Goal: Feedback & Contribution: Submit feedback/report problem

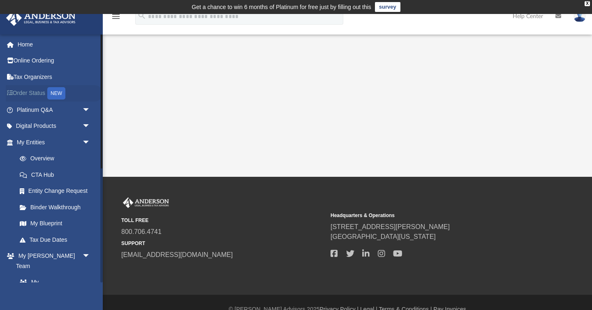
click at [41, 94] on link "Order Status NEW" at bounding box center [54, 93] width 97 height 17
click at [42, 108] on link "Platinum Q&A arrow_drop_down" at bounding box center [54, 110] width 97 height 16
click at [59, 271] on link "My [PERSON_NAME] Team" at bounding box center [57, 277] width 91 height 26
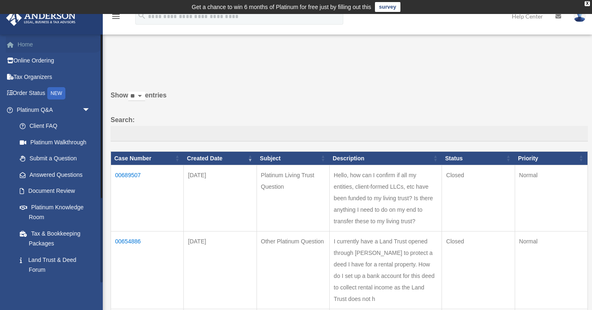
click at [23, 43] on link "Home" at bounding box center [54, 44] width 97 height 16
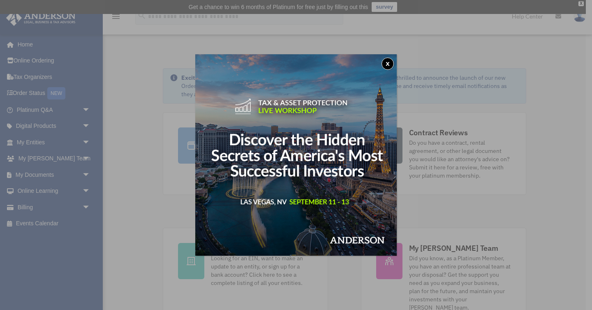
click at [388, 63] on button "x" at bounding box center [388, 64] width 12 height 12
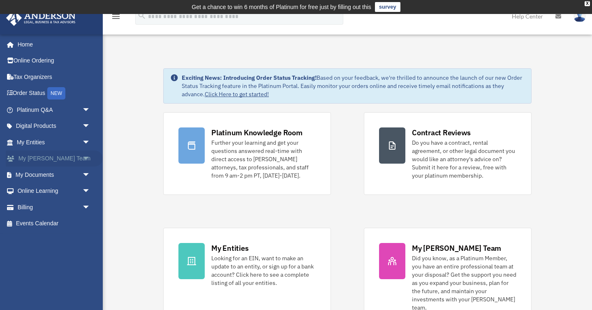
click at [85, 157] on span "arrow_drop_down" at bounding box center [90, 159] width 16 height 17
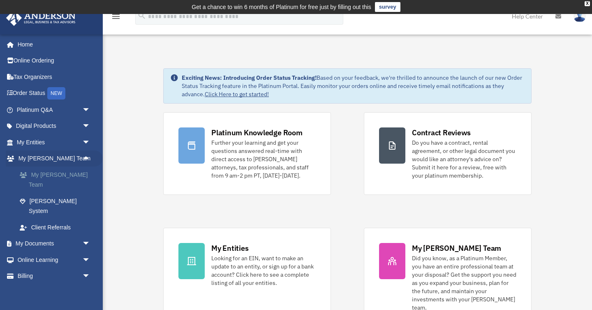
click at [76, 174] on link "My [PERSON_NAME] Team" at bounding box center [57, 180] width 91 height 26
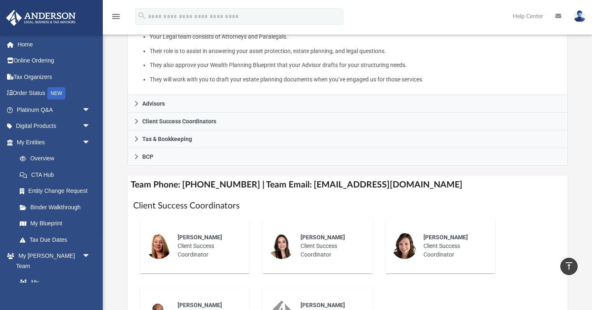
scroll to position [196, 0]
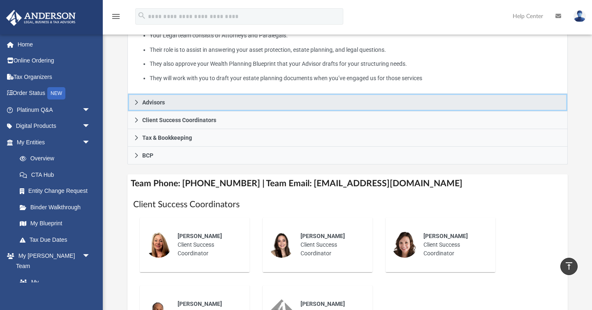
click at [137, 105] on icon at bounding box center [137, 103] width 6 height 6
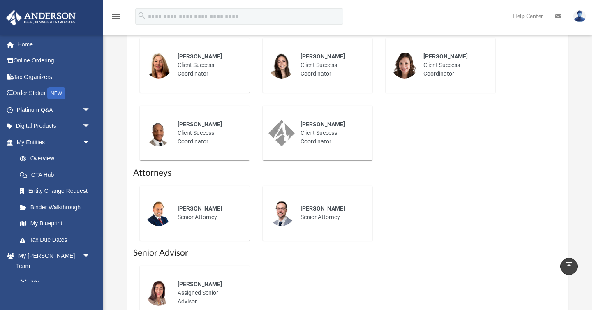
scroll to position [385, 0]
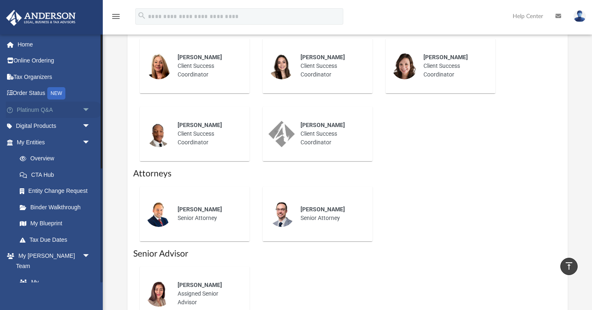
click at [86, 105] on span "arrow_drop_down" at bounding box center [90, 110] width 16 height 17
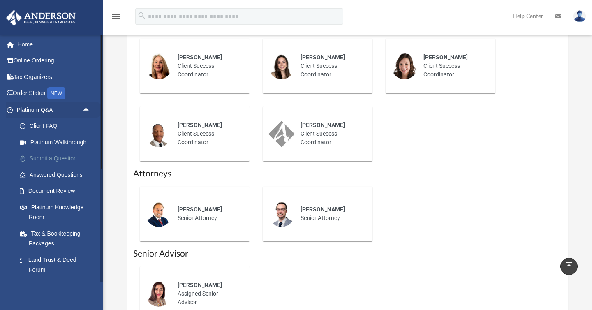
click at [54, 162] on link "Submit a Question" at bounding box center [57, 159] width 91 height 16
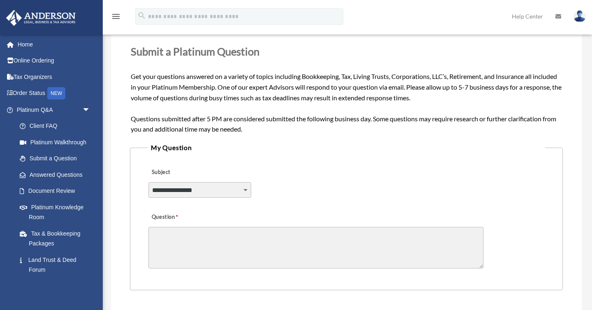
scroll to position [124, 0]
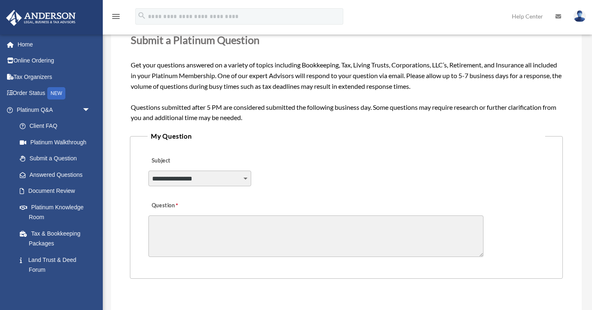
click at [221, 182] on select "**********" at bounding box center [199, 179] width 103 height 16
select select "******"
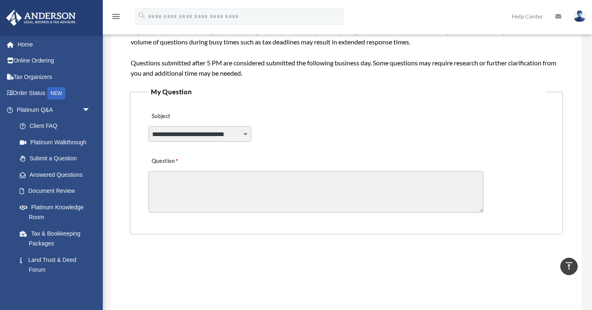
click at [290, 178] on textarea "Question" at bounding box center [315, 192] width 335 height 42
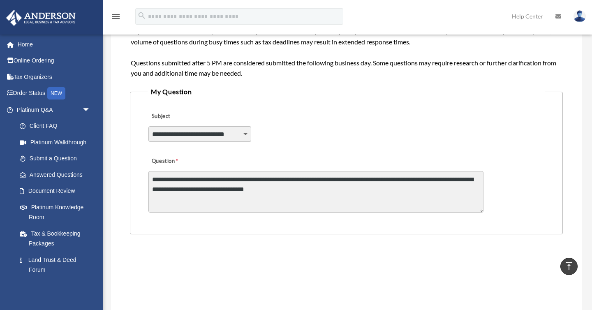
paste textarea "**********"
click at [292, 190] on textarea "**********" at bounding box center [315, 192] width 335 height 42
click at [454, 190] on textarea "**********" at bounding box center [315, 192] width 335 height 42
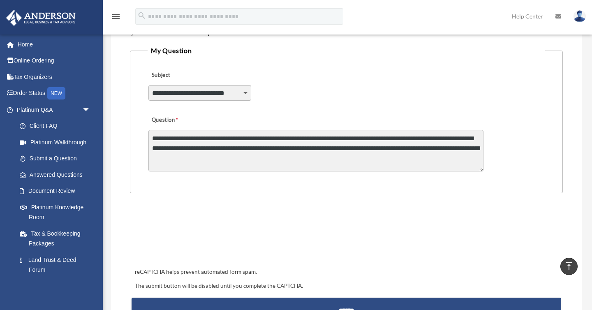
scroll to position [209, 0]
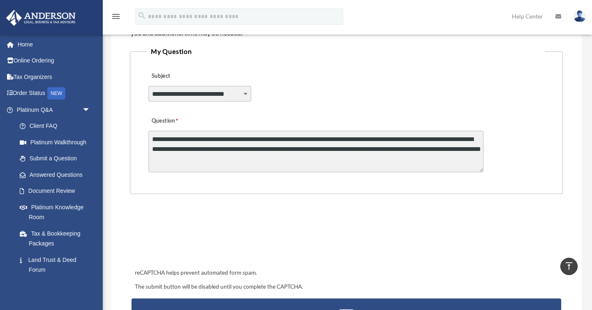
type textarea "**********"
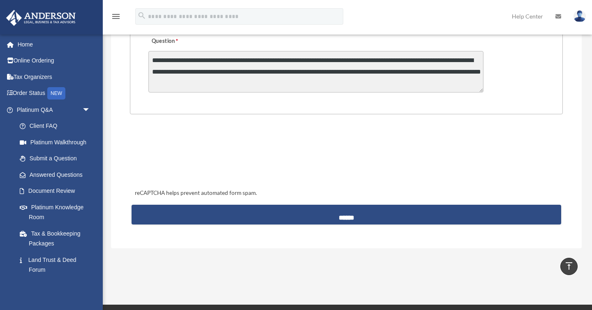
scroll to position [289, 0]
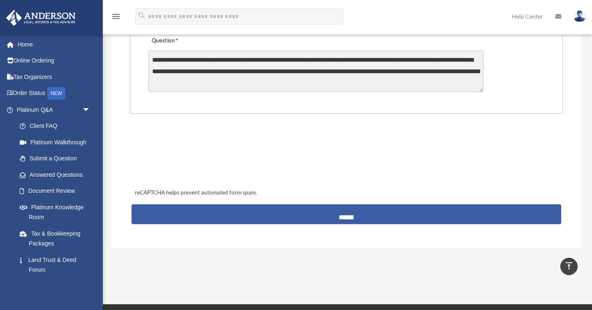
click at [297, 211] on input "******" at bounding box center [347, 214] width 430 height 20
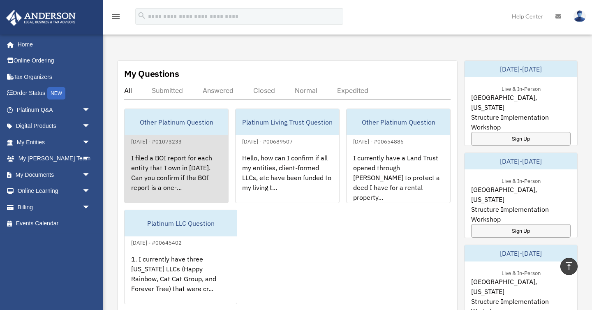
scroll to position [308, 0]
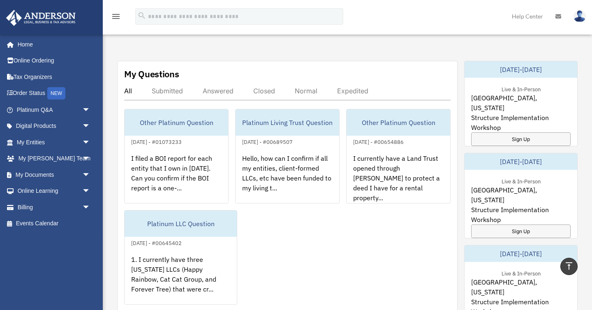
click at [169, 87] on div "Submitted" at bounding box center [167, 91] width 31 height 8
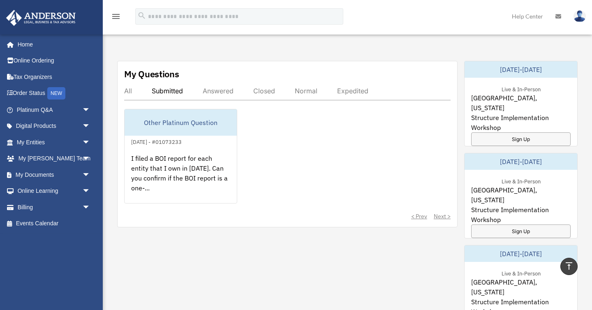
click at [224, 87] on div "Answered" at bounding box center [218, 91] width 31 height 8
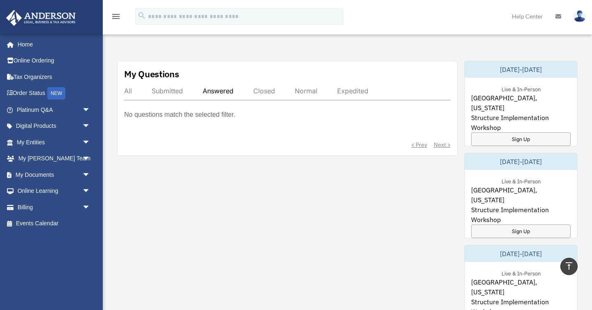
click at [284, 87] on div "All Submitted Answered Closed Normal Expedited" at bounding box center [287, 94] width 327 height 14
click at [271, 87] on div "Closed" at bounding box center [264, 91] width 22 height 8
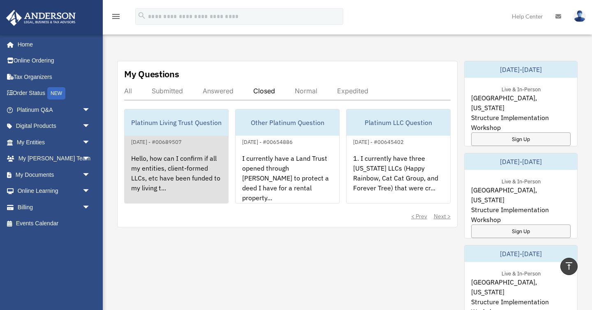
click at [192, 156] on div "Hello, how can I confirm if all my entities, client-formed LLCs, etc have been …" at bounding box center [177, 179] width 104 height 64
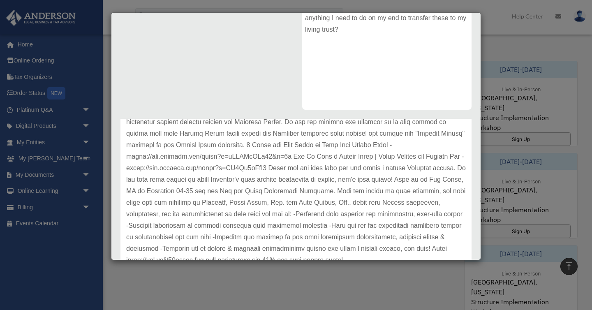
scroll to position [0, 0]
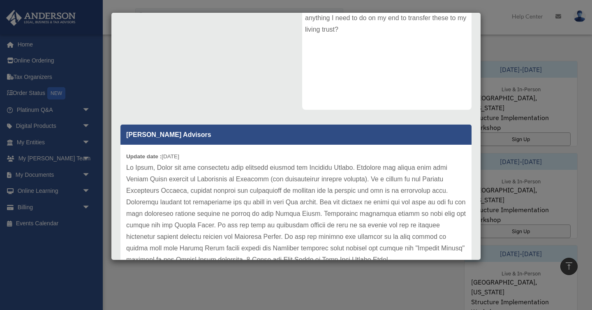
click at [499, 125] on div "Case Detail × Platinum Living Trust Question Case Number 00689507 Created Date …" at bounding box center [296, 155] width 592 height 310
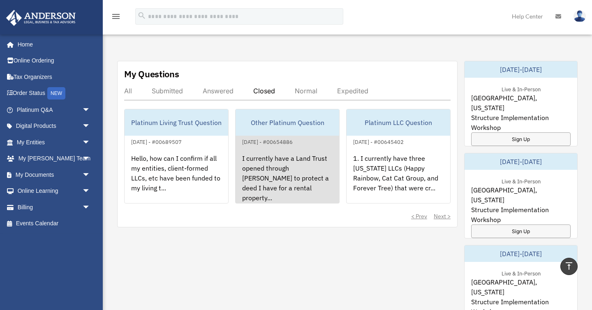
click at [297, 171] on div "I currently have a Land Trust opened through [PERSON_NAME] to protect a deed I …" at bounding box center [288, 179] width 104 height 64
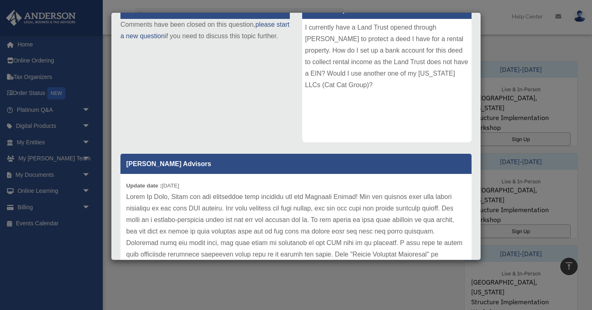
scroll to position [3, 0]
click at [524, 38] on div "Case Detail × Other Platinum Question Case Number 00654886 Created Date June 21…" at bounding box center [296, 155] width 592 height 310
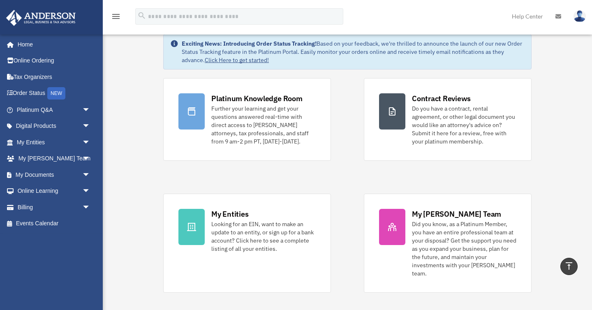
scroll to position [0, 0]
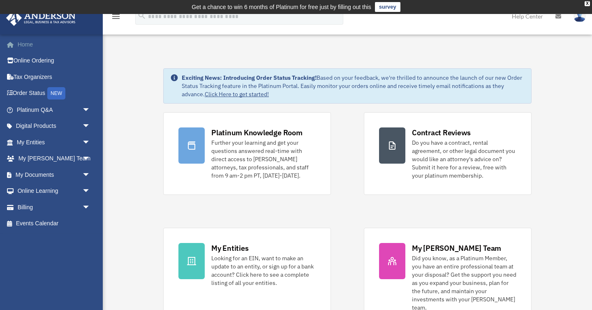
click at [21, 44] on link "Home" at bounding box center [54, 44] width 97 height 16
